Goal: Obtain resource: Obtain resource

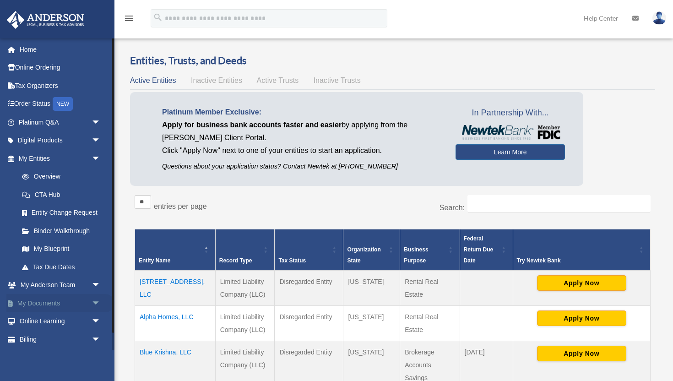
click at [45, 305] on link "My Documents arrow_drop_down" at bounding box center [60, 303] width 108 height 18
click at [96, 306] on span "arrow_drop_down" at bounding box center [101, 303] width 18 height 19
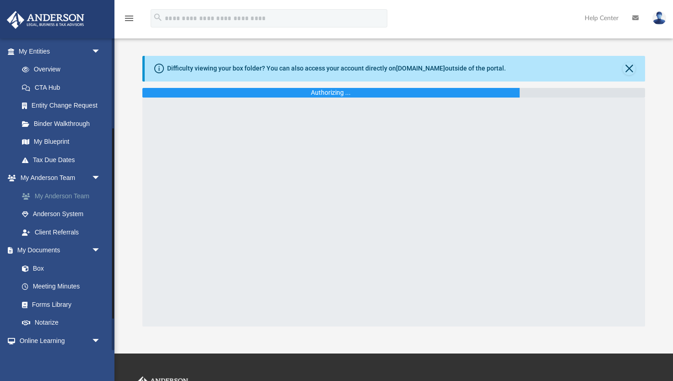
scroll to position [160, 0]
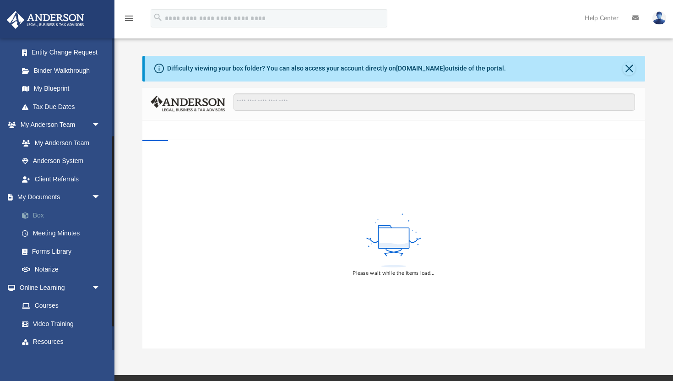
click at [38, 213] on link "Box" at bounding box center [64, 215] width 102 height 18
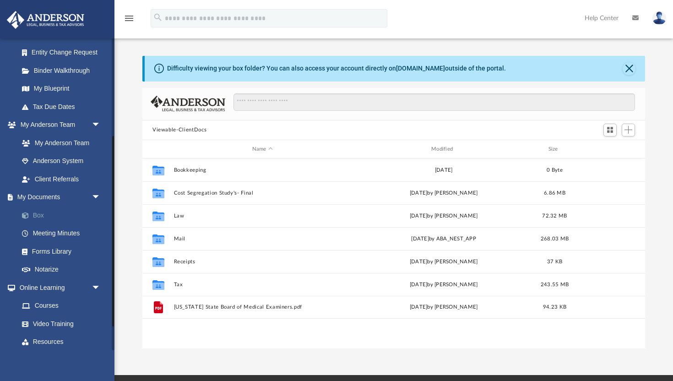
scroll to position [208, 503]
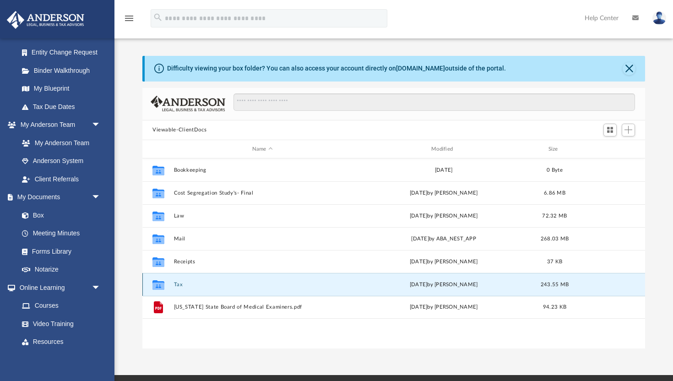
click at [177, 284] on button "Tax" at bounding box center [262, 285] width 177 height 6
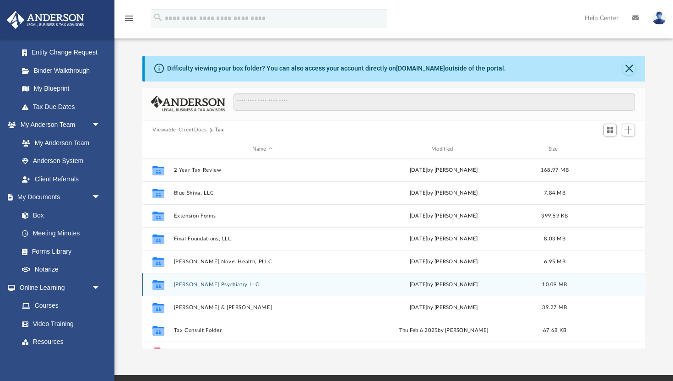
click at [194, 286] on button "[PERSON_NAME] Psychiatry LLC" at bounding box center [262, 285] width 177 height 6
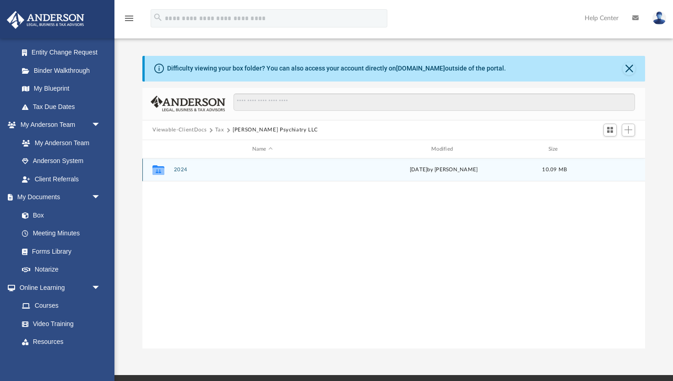
click at [184, 169] on button "2024" at bounding box center [262, 170] width 177 height 6
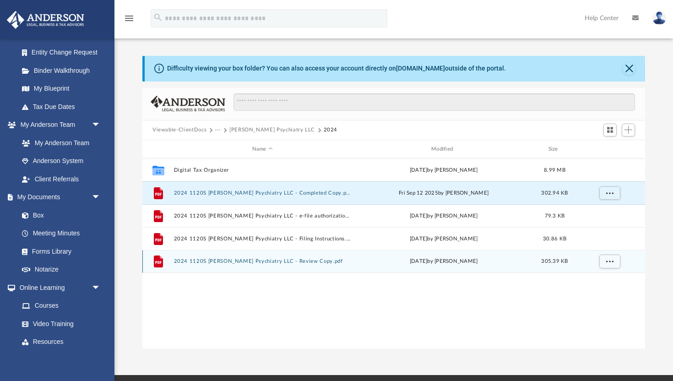
drag, startPoint x: 202, startPoint y: 191, endPoint x: 203, endPoint y: 265, distance: 73.8
click at [203, 265] on div "Collaborated Folder Digital Tax Organizer [DATE] by [PERSON_NAME] 8.99 MB File …" at bounding box center [393, 215] width 503 height 115
click at [203, 264] on div "File 2024 1120S [PERSON_NAME] Psychiatry LLC - Review Copy.pdf [DATE] by [PERSO…" at bounding box center [393, 261] width 503 height 23
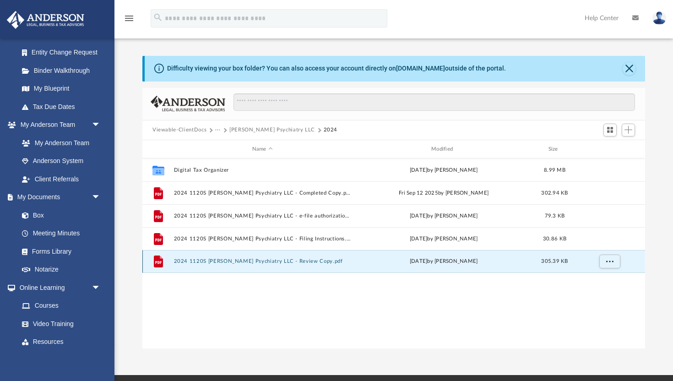
click at [201, 262] on button "2024 1120S [PERSON_NAME] Psychiatry LLC - Review Copy.pdf" at bounding box center [262, 262] width 177 height 6
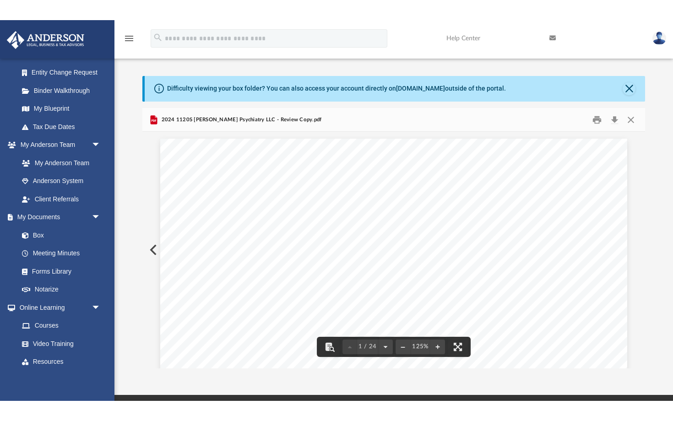
scroll to position [7, 0]
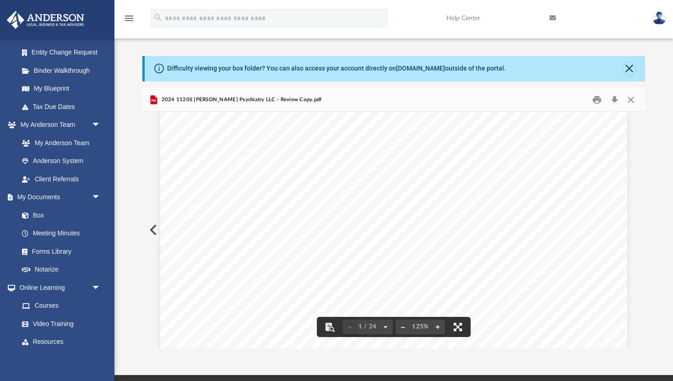
click at [460, 335] on button "File preview" at bounding box center [458, 327] width 20 height 20
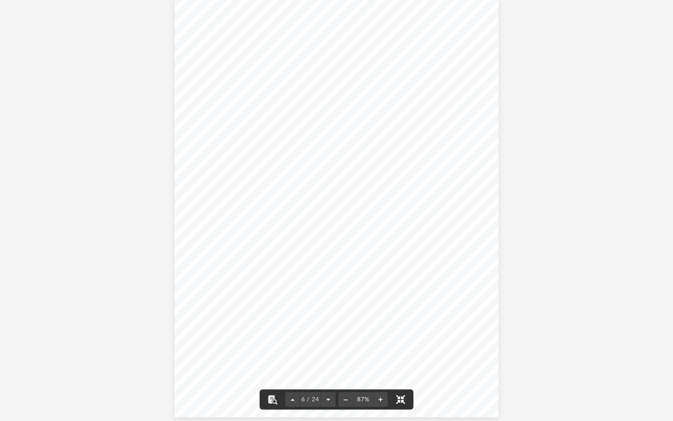
scroll to position [2176, 0]
drag, startPoint x: 402, startPoint y: 334, endPoint x: 423, endPoint y: 333, distance: 20.6
click at [423, 333] on div "412841 [DATE] Increase (Decrease) Description Prior Year Current Year Name Empl…" at bounding box center [337, 204] width 324 height 419
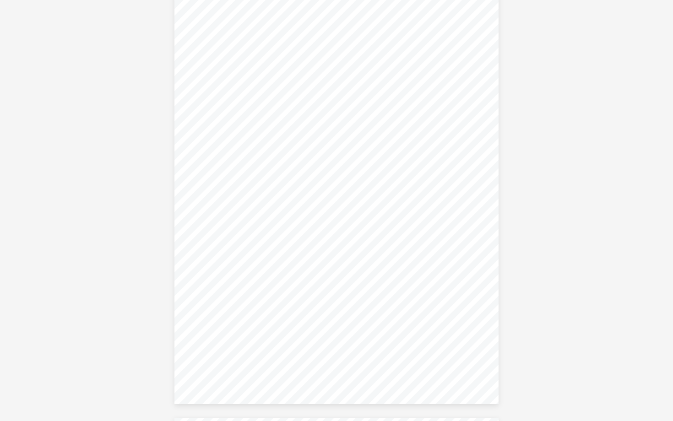
scroll to position [2185, 0]
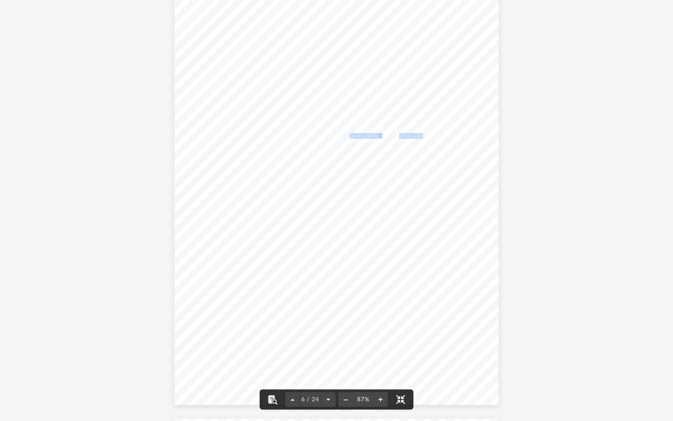
drag, startPoint x: 350, startPoint y: 133, endPoint x: 422, endPoint y: 137, distance: 72.4
click at [422, 137] on div "412841 [DATE] Increase (Decrease) Description Prior Year Current Year Name Empl…" at bounding box center [337, 195] width 324 height 419
click at [336, 211] on span "REVIEW" at bounding box center [333, 230] width 111 height 133
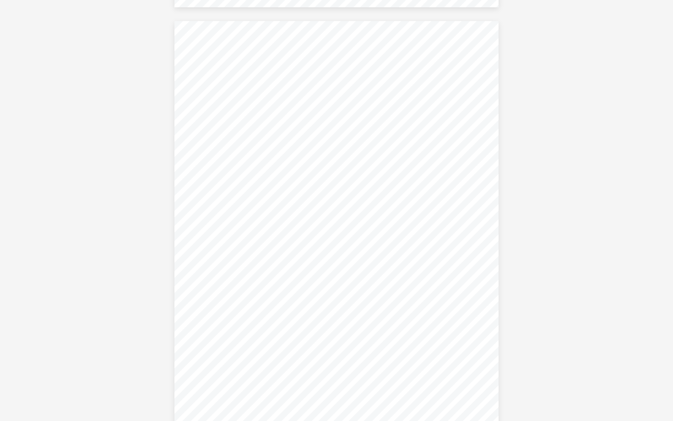
scroll to position [6049, 0]
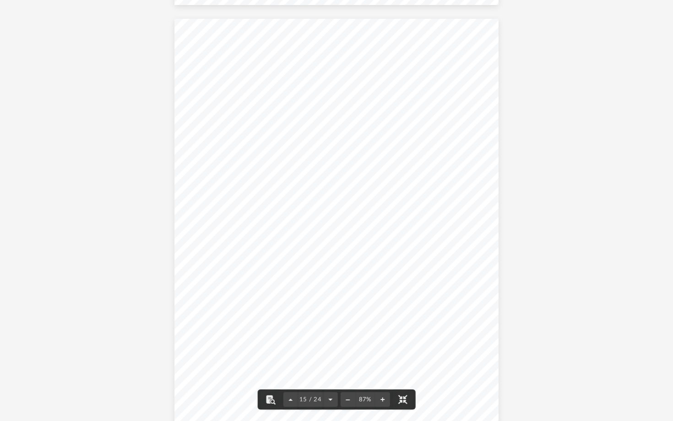
click at [336, 215] on div "(Rev. [DATE]) Department of the Treasury Internal Revenue Service Name Employer…" at bounding box center [337, 228] width 324 height 419
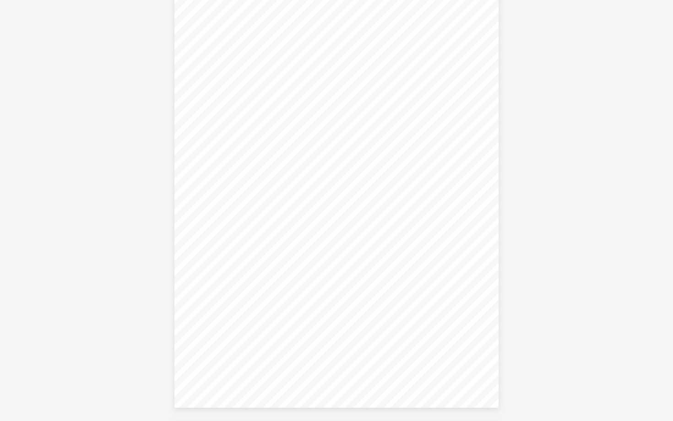
scroll to position [2183, 0]
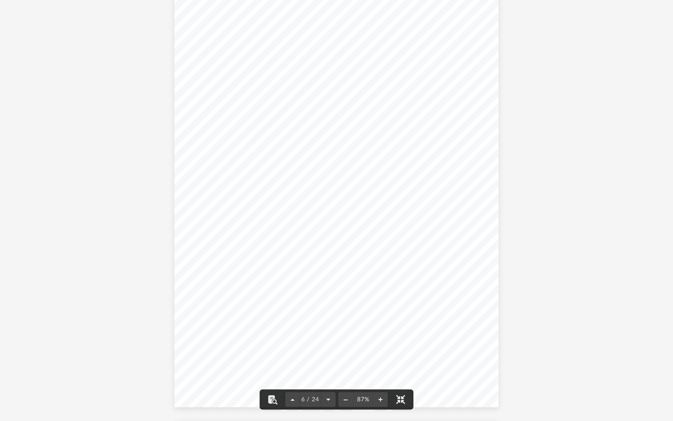
click at [342, 232] on span "REVIEW" at bounding box center [333, 232] width 111 height 133
click at [416, 325] on span "20,136." at bounding box center [416, 325] width 26 height 5
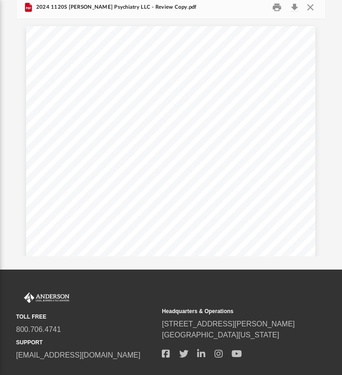
scroll to position [181, 0]
